Goal: Find specific page/section: Find specific page/section

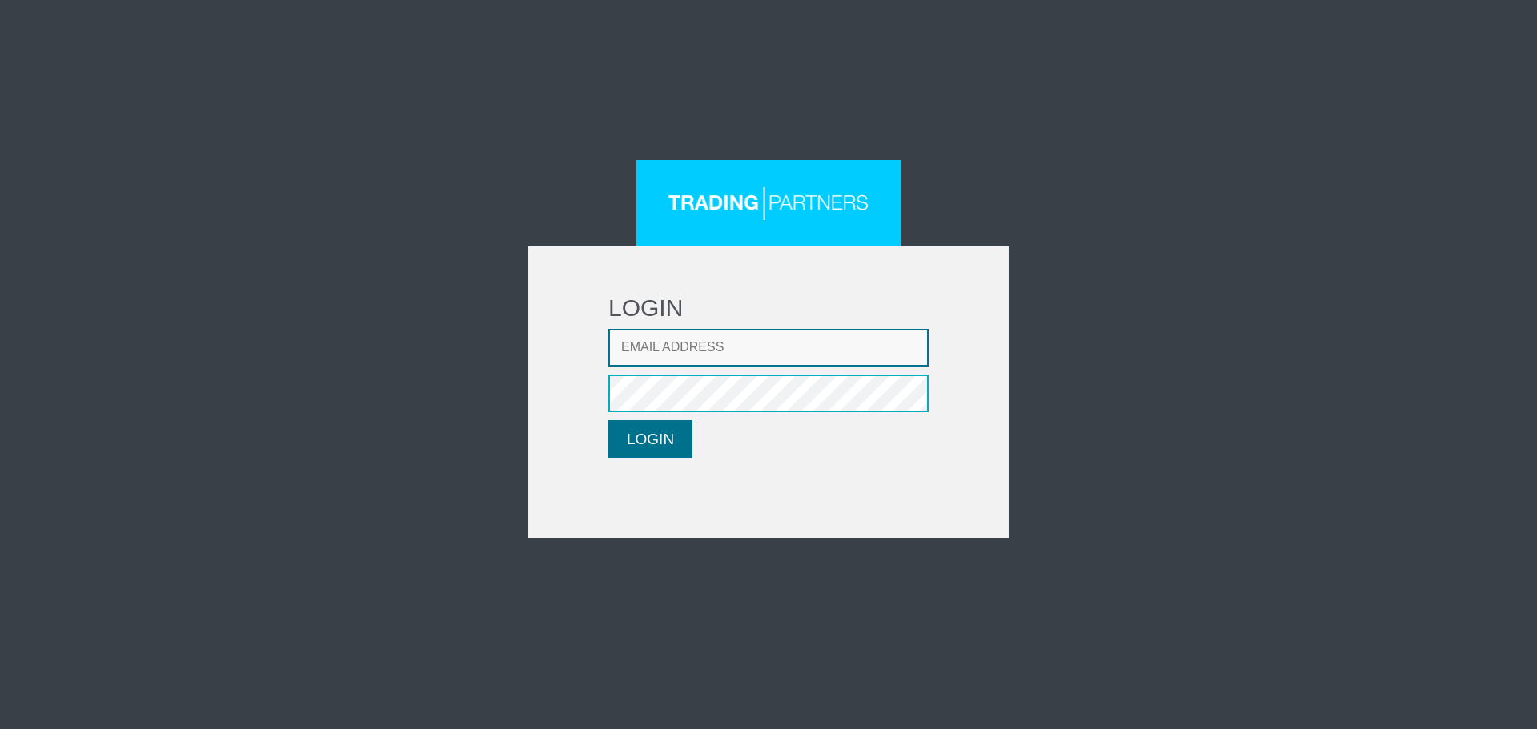
type input "[EMAIL_ADDRESS][DOMAIN_NAME]"
click at [666, 442] on button "LOGIN" at bounding box center [650, 439] width 84 height 38
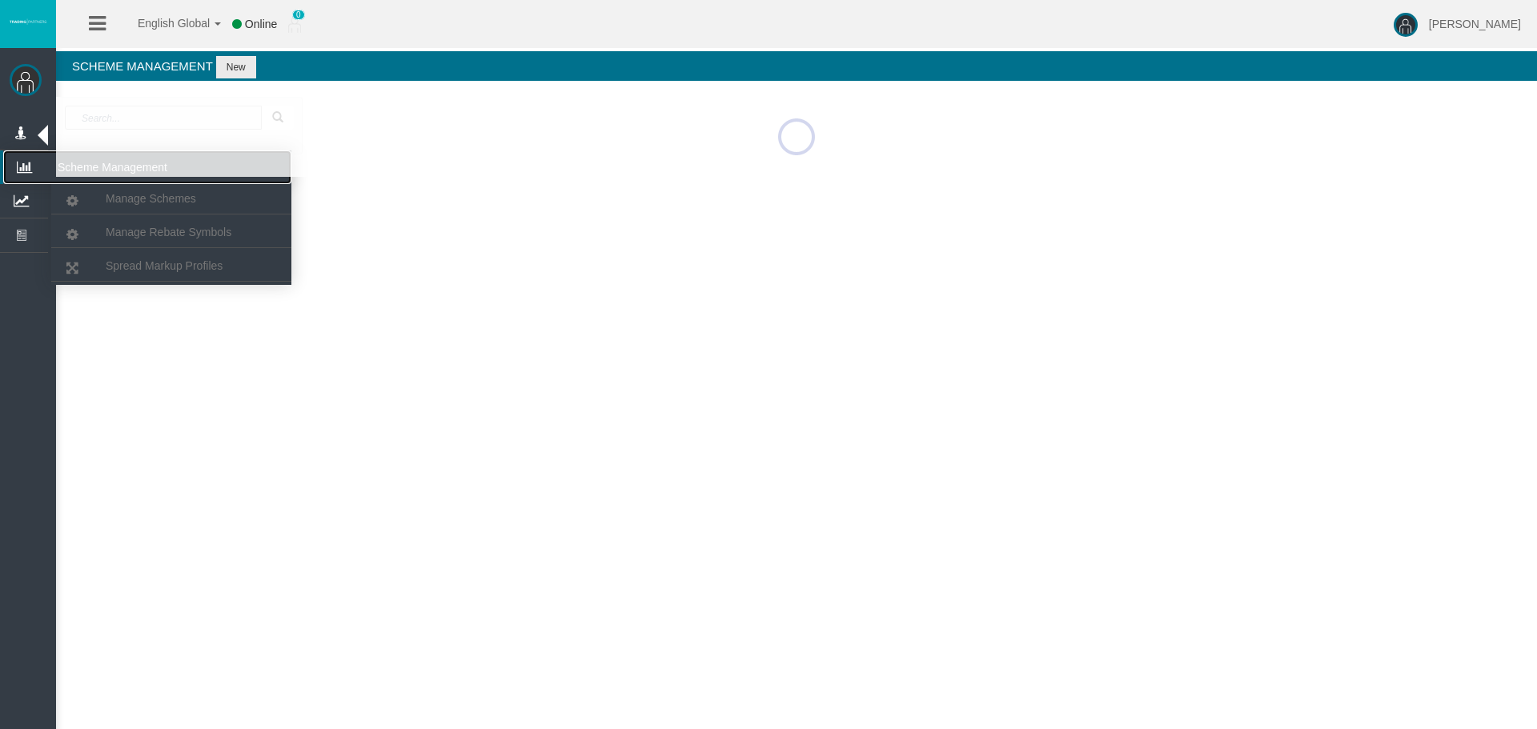
click at [23, 157] on icon at bounding box center [24, 167] width 42 height 34
click at [125, 201] on span "Manage Schemes" at bounding box center [151, 198] width 90 height 13
